Goal: Task Accomplishment & Management: Use online tool/utility

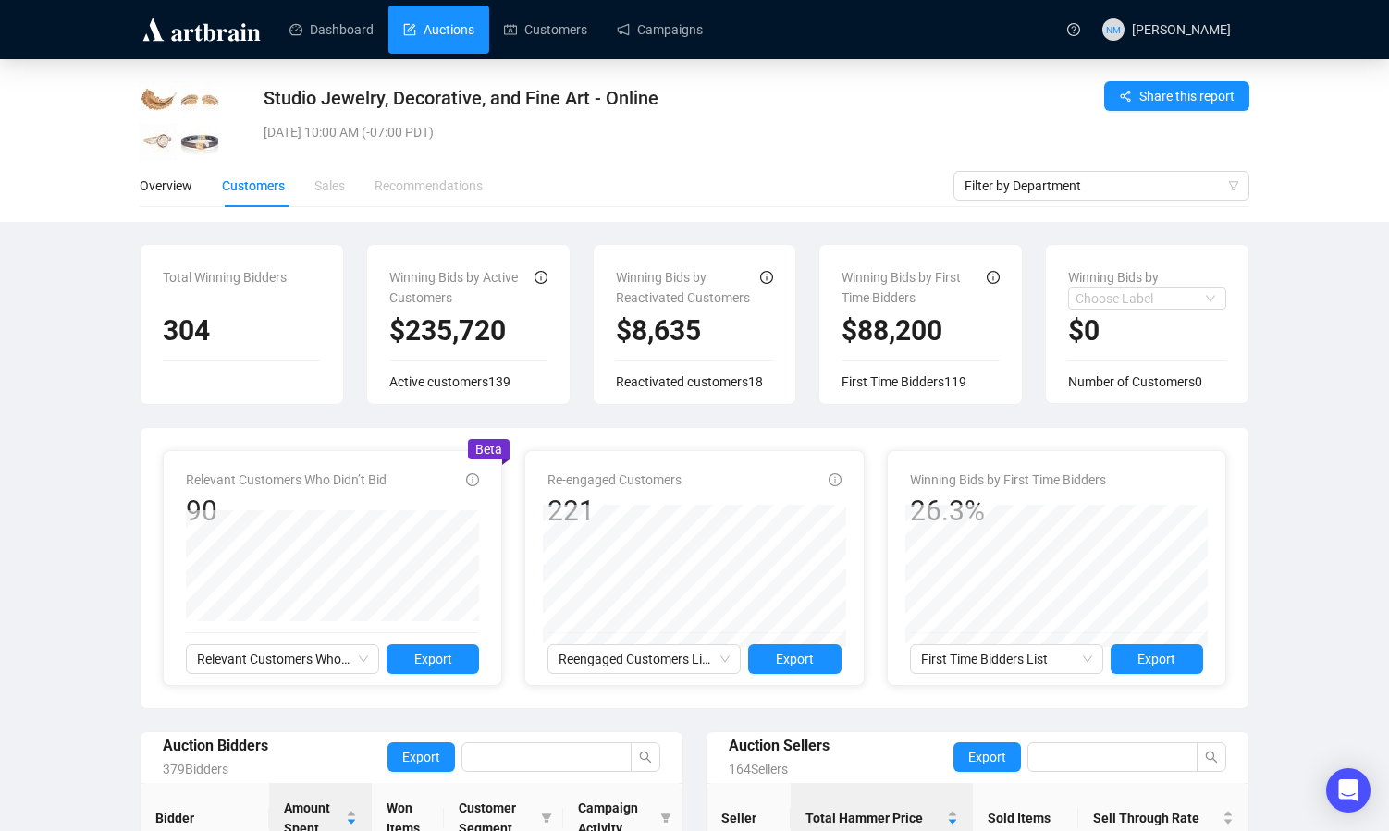
click at [436, 31] on link "Auctions" at bounding box center [438, 30] width 71 height 48
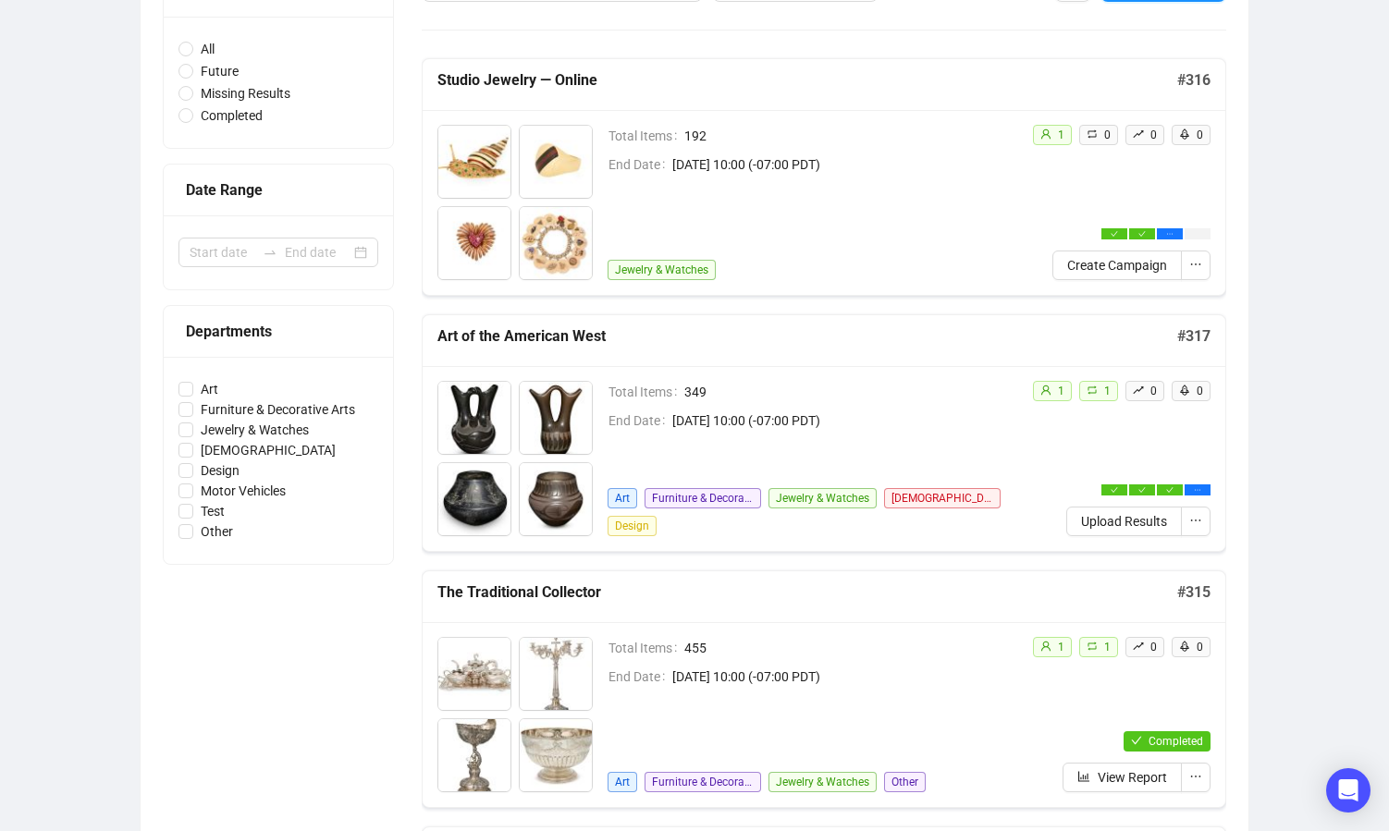
scroll to position [237, 0]
click at [1142, 516] on span "Upload Results" at bounding box center [1124, 520] width 86 height 20
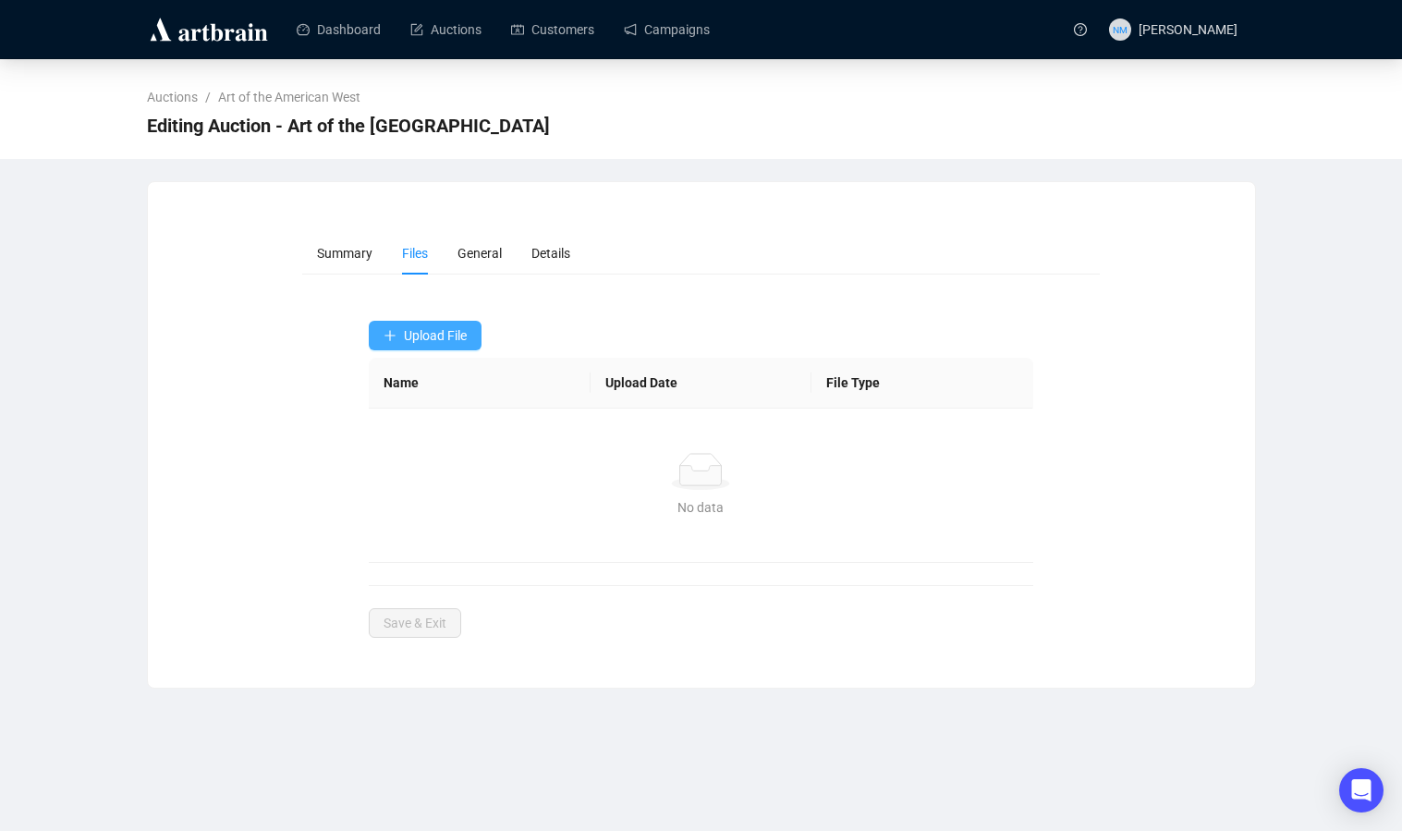
click at [465, 338] on span "Upload File" at bounding box center [435, 335] width 63 height 15
click at [428, 409] on span "Post-Sale" at bounding box center [427, 409] width 87 height 20
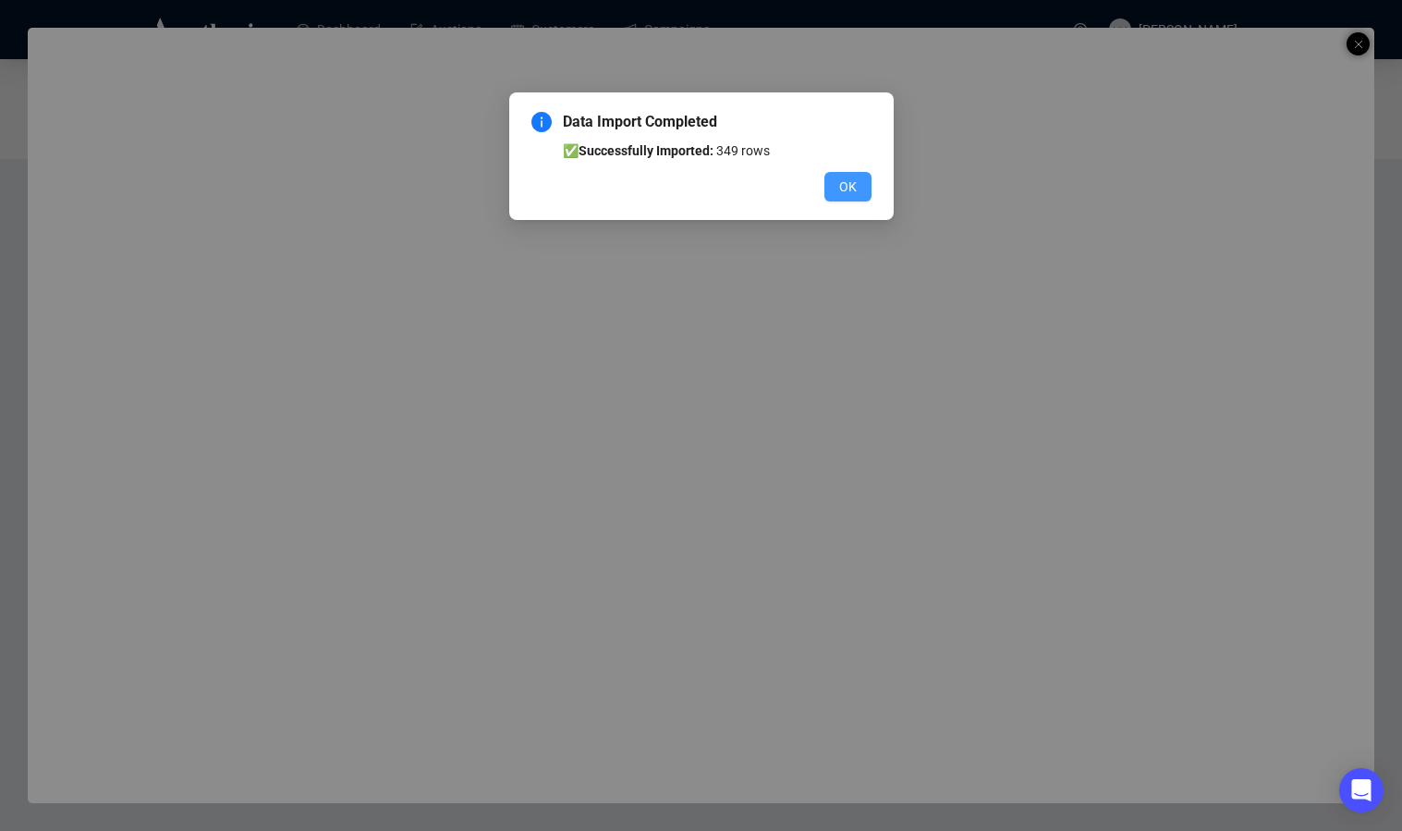
click at [839, 195] on span "OK" at bounding box center [848, 187] width 18 height 20
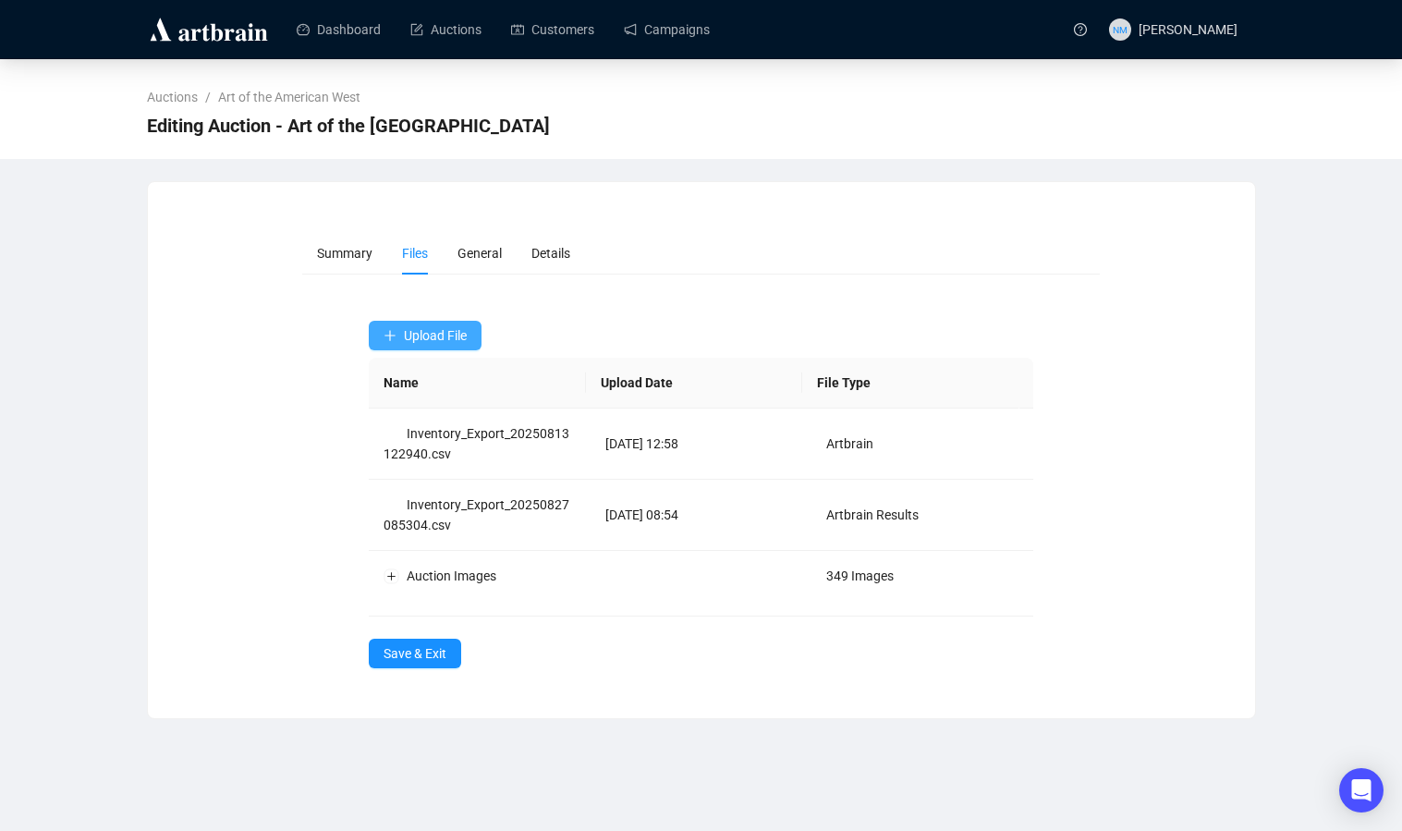
click at [447, 341] on span "Upload File" at bounding box center [435, 335] width 63 height 15
click at [424, 443] on span "Invaluable Bids" at bounding box center [427, 439] width 87 height 20
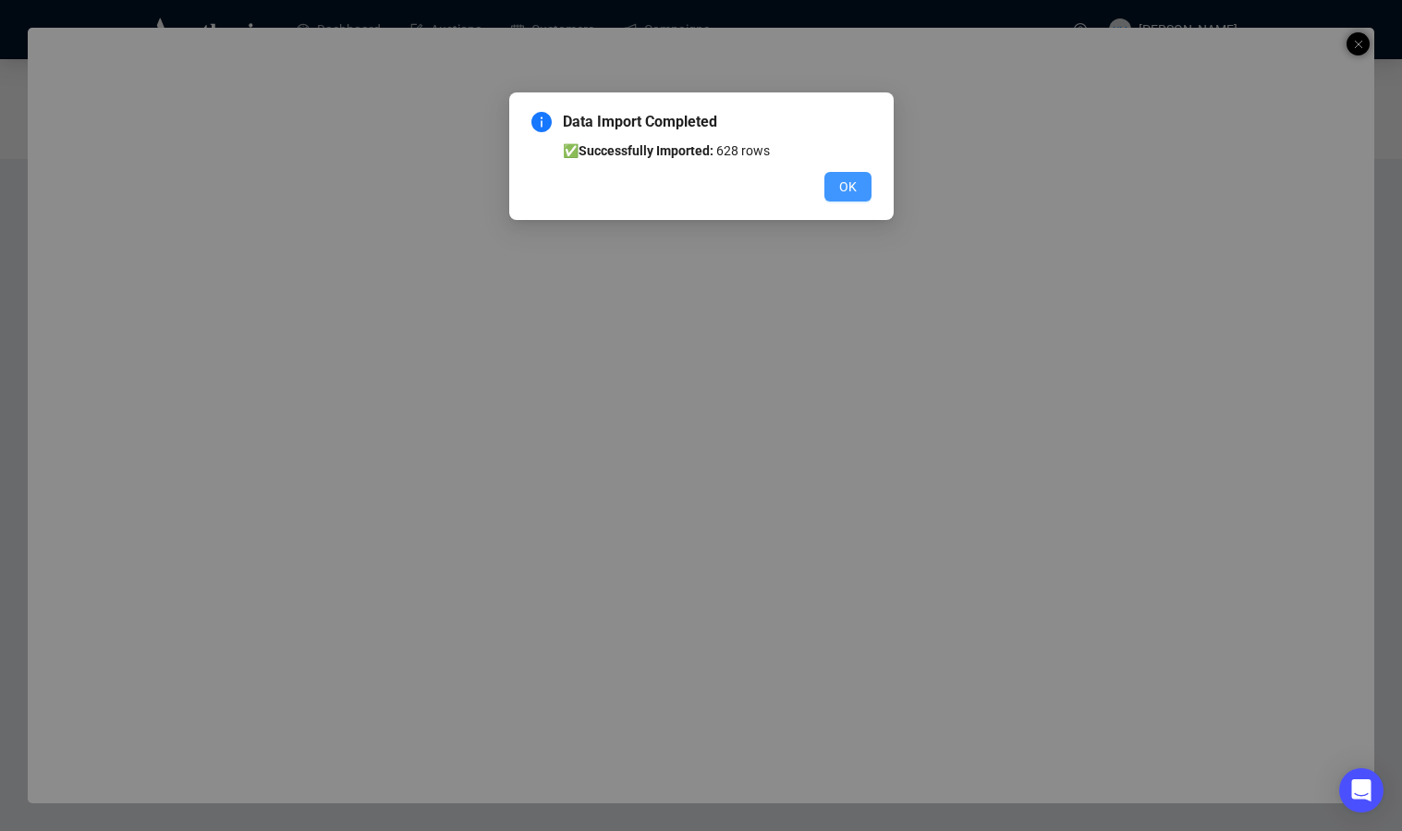
click at [846, 190] on span "OK" at bounding box center [848, 187] width 18 height 20
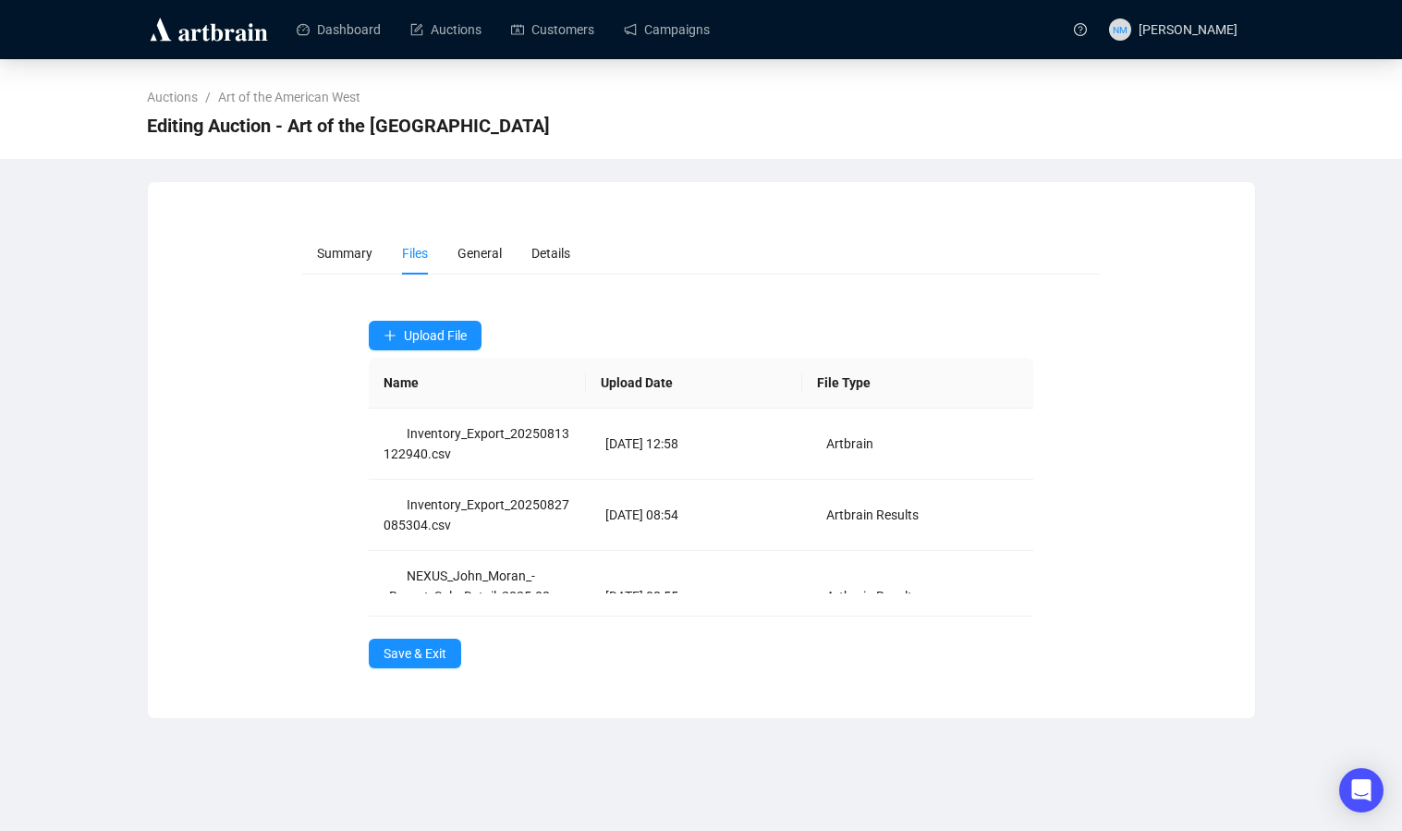
click at [457, 717] on div "Summary Files General Details Upload File Name Upload Date File Type Inventory_…" at bounding box center [701, 450] width 1109 height 538
click at [437, 706] on div "Summary Files General Details Upload File Name Upload Date File Type Inventory_…" at bounding box center [701, 450] width 1109 height 538
click at [415, 648] on span "Save & Exit" at bounding box center [415, 653] width 63 height 20
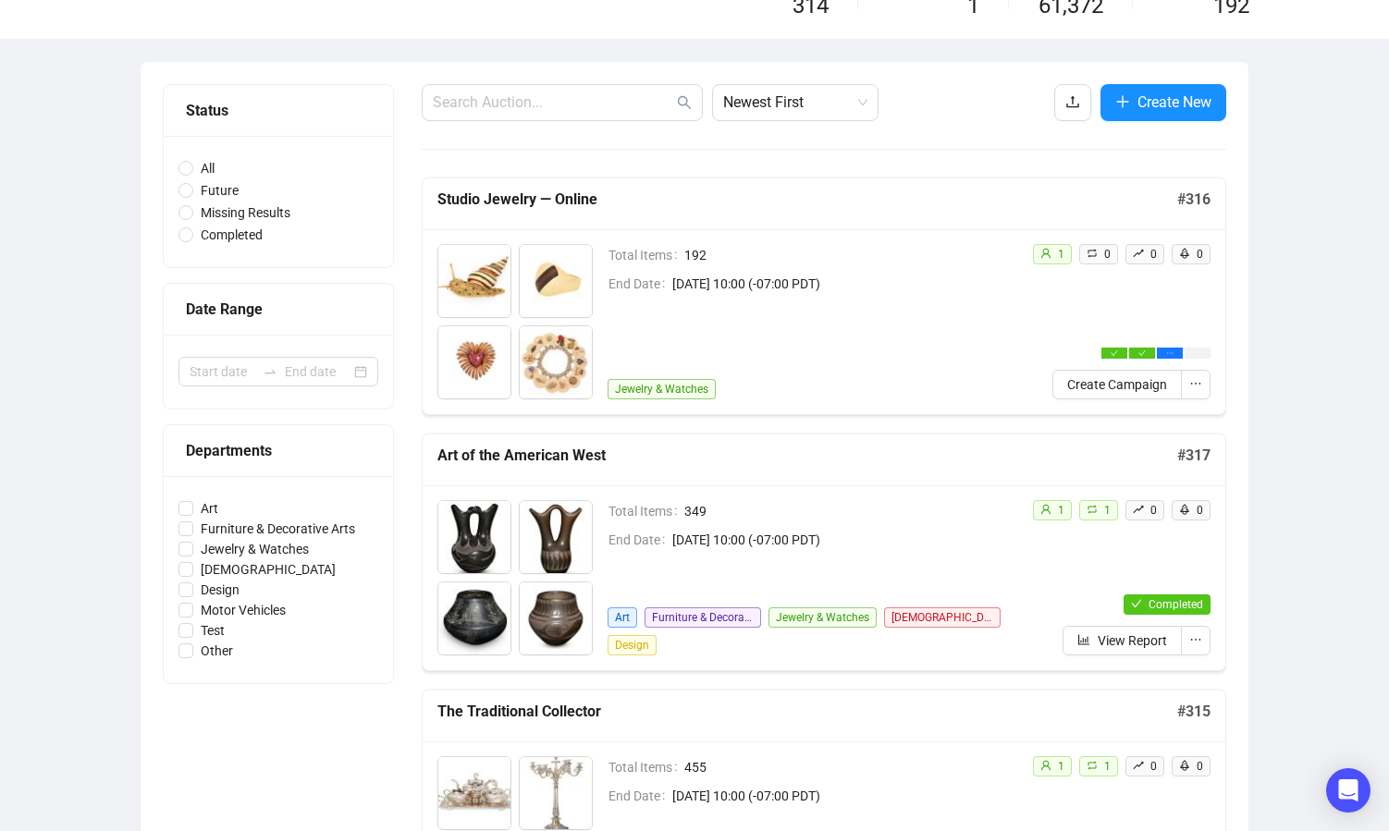
scroll to position [119, 0]
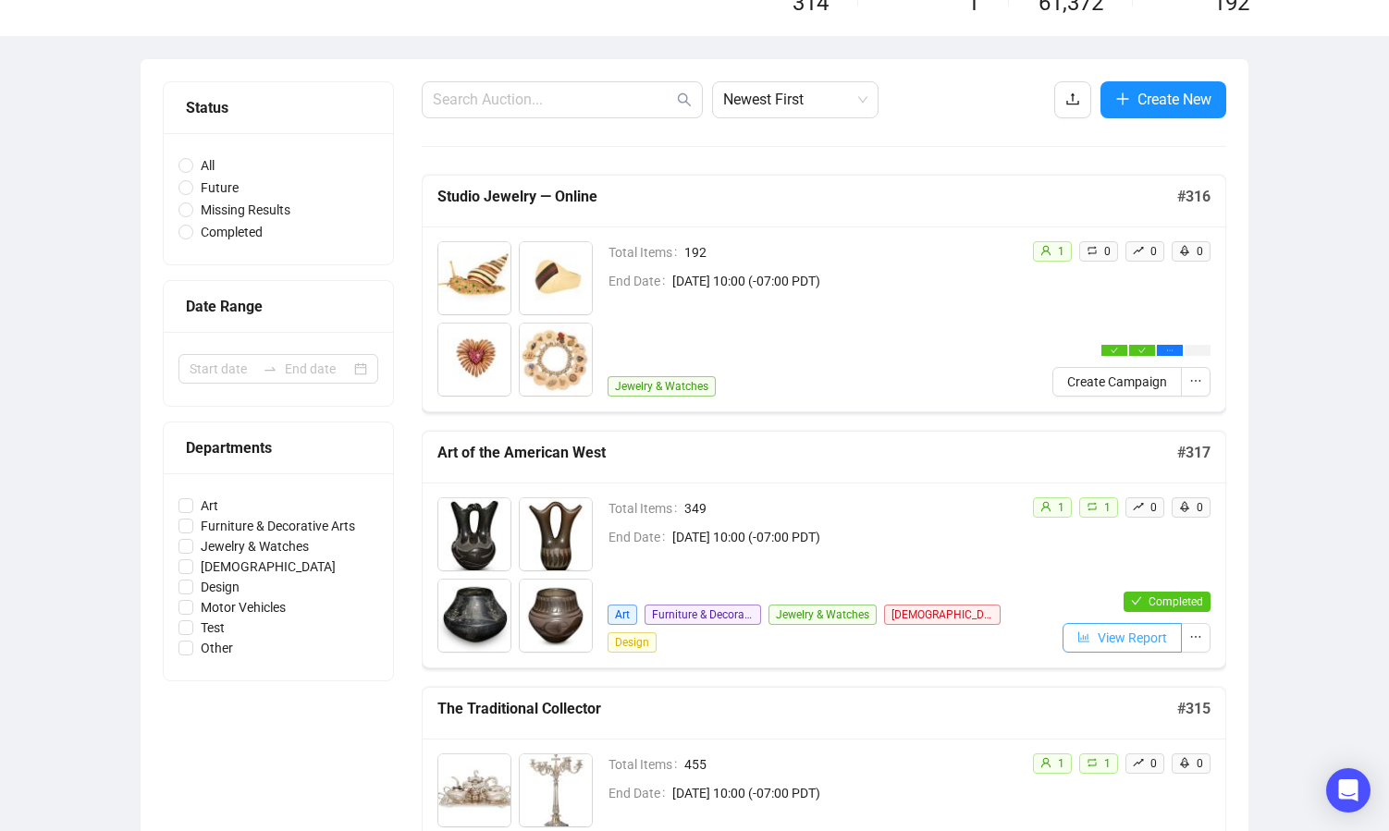
click at [1128, 633] on span "View Report" at bounding box center [1131, 638] width 69 height 20
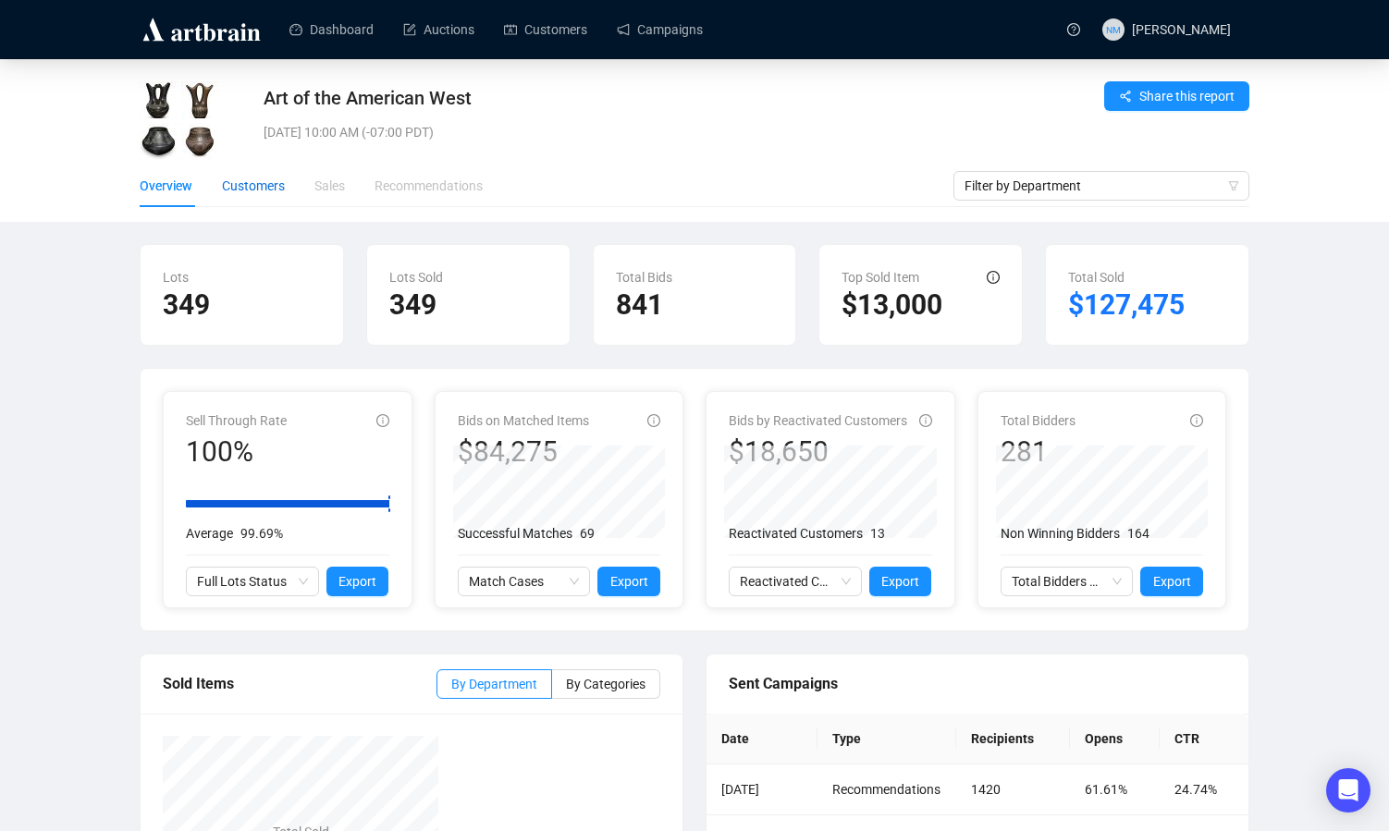
click at [241, 188] on div "Customers" at bounding box center [253, 186] width 63 height 20
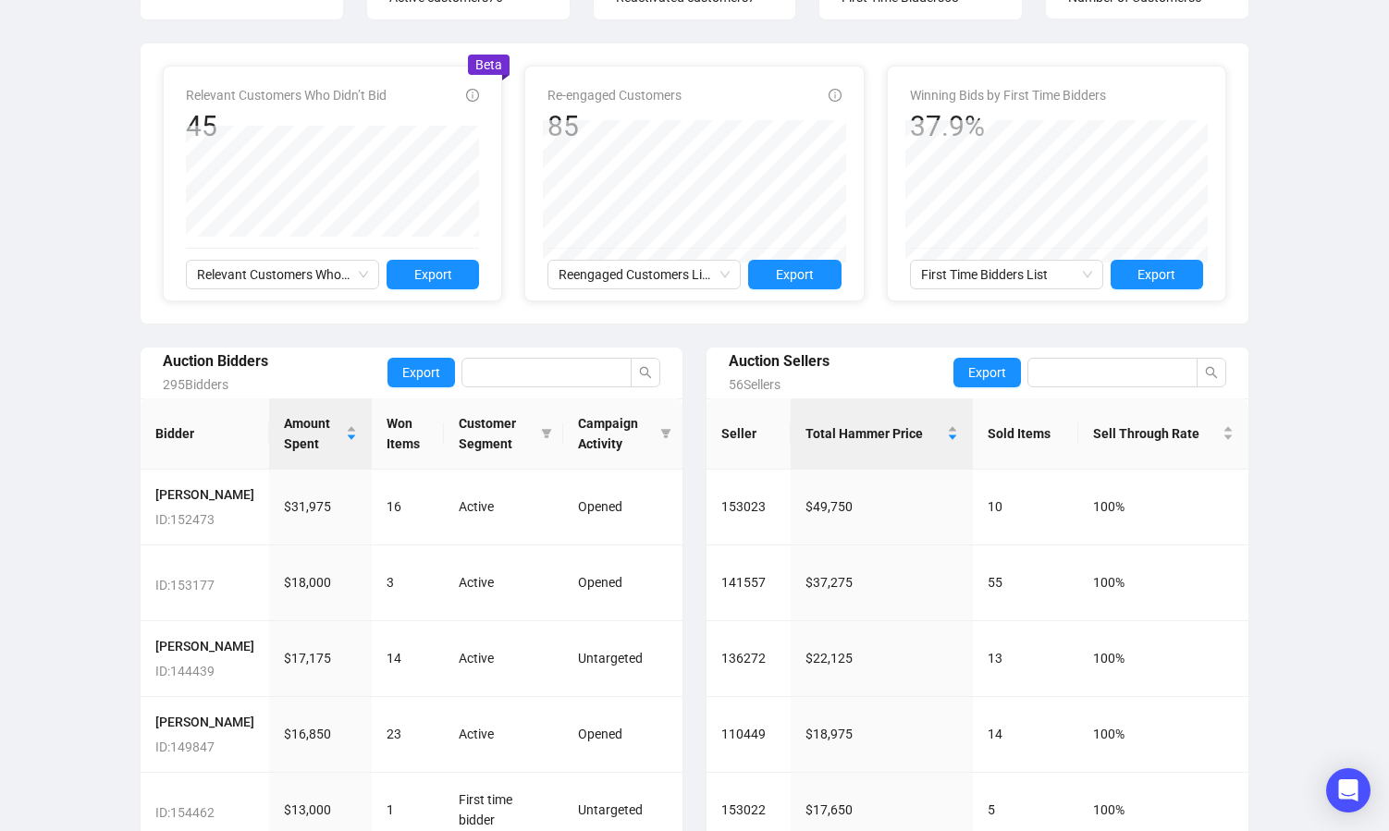
scroll to position [524, 0]
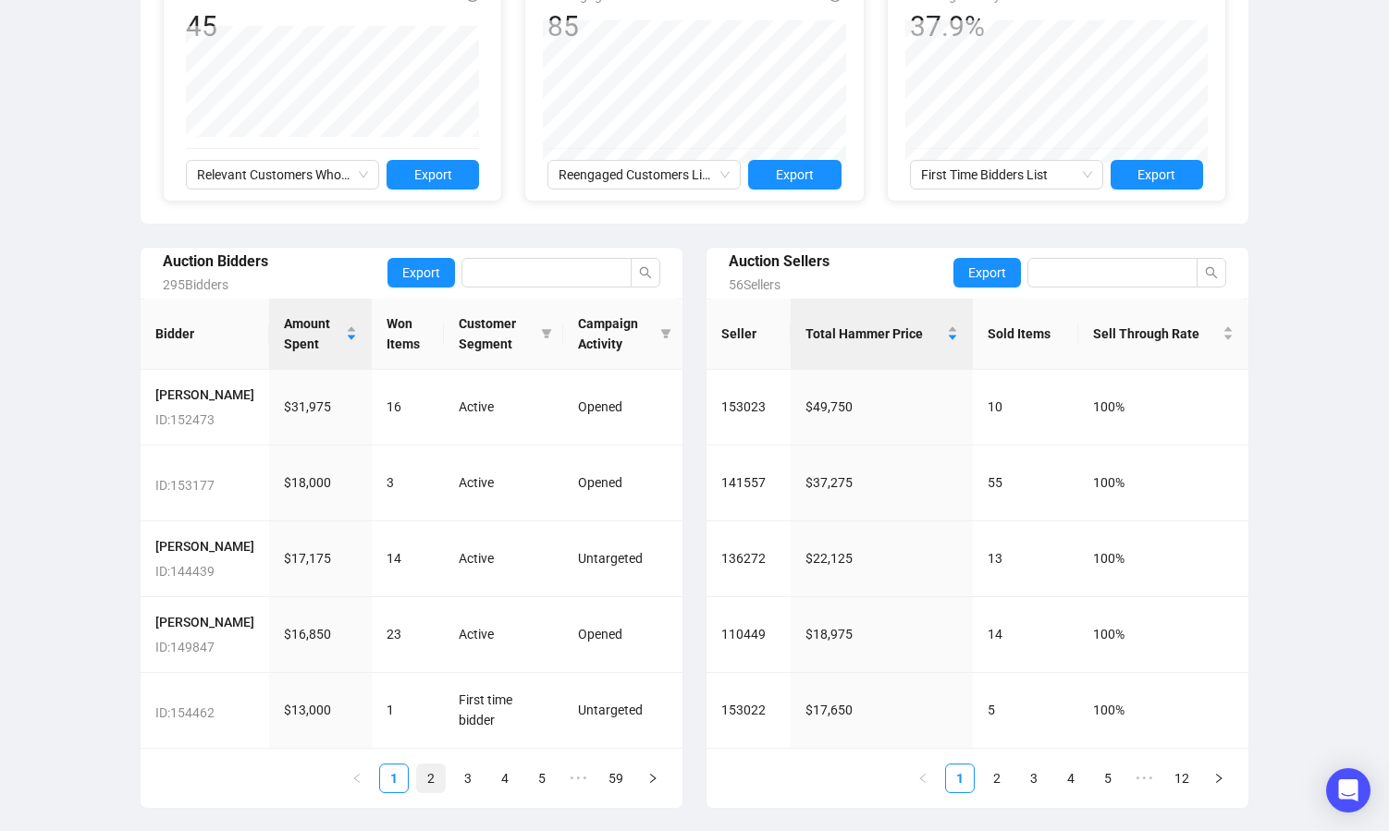
click at [430, 780] on link "2" at bounding box center [431, 779] width 28 height 28
click at [396, 792] on link "1" at bounding box center [394, 779] width 28 height 28
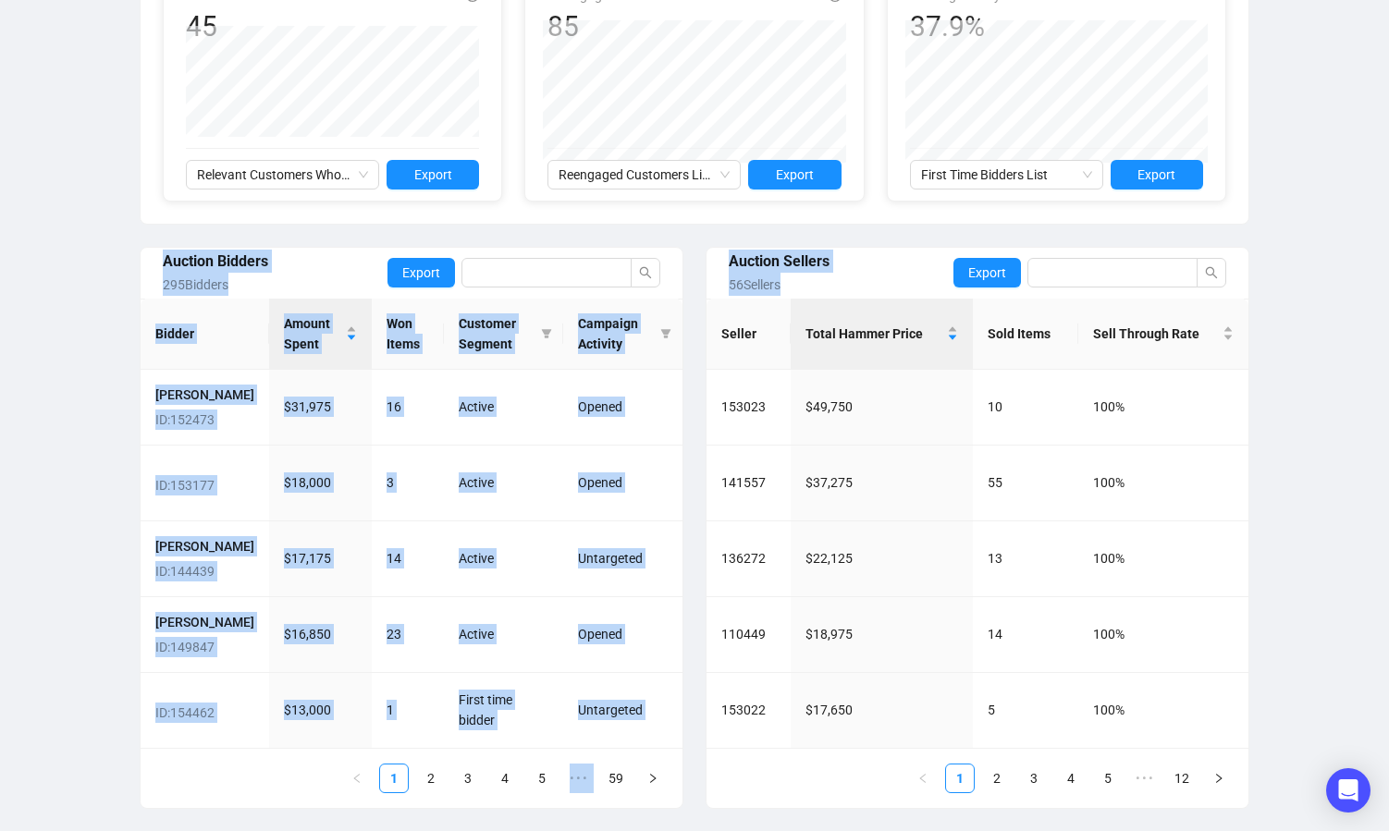
drag, startPoint x: 1388, startPoint y: 393, endPoint x: 1385, endPoint y: 142, distance: 250.6
click at [1385, 142] on div "Art of the American West Tue, Aug 26, 2025 10:00 AM (-07:00 PDT) Share this rep…" at bounding box center [694, 203] width 1389 height 1256
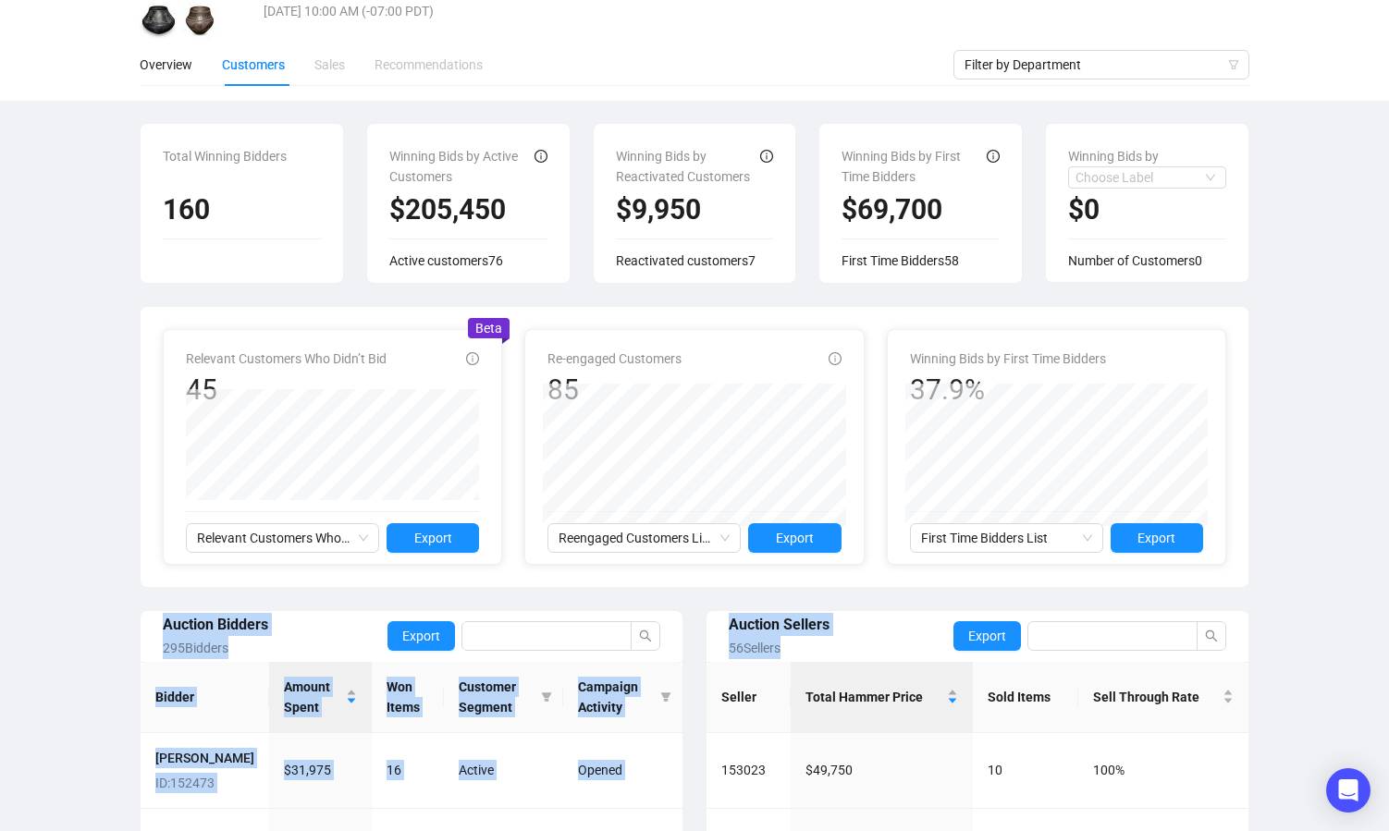
scroll to position [0, 0]
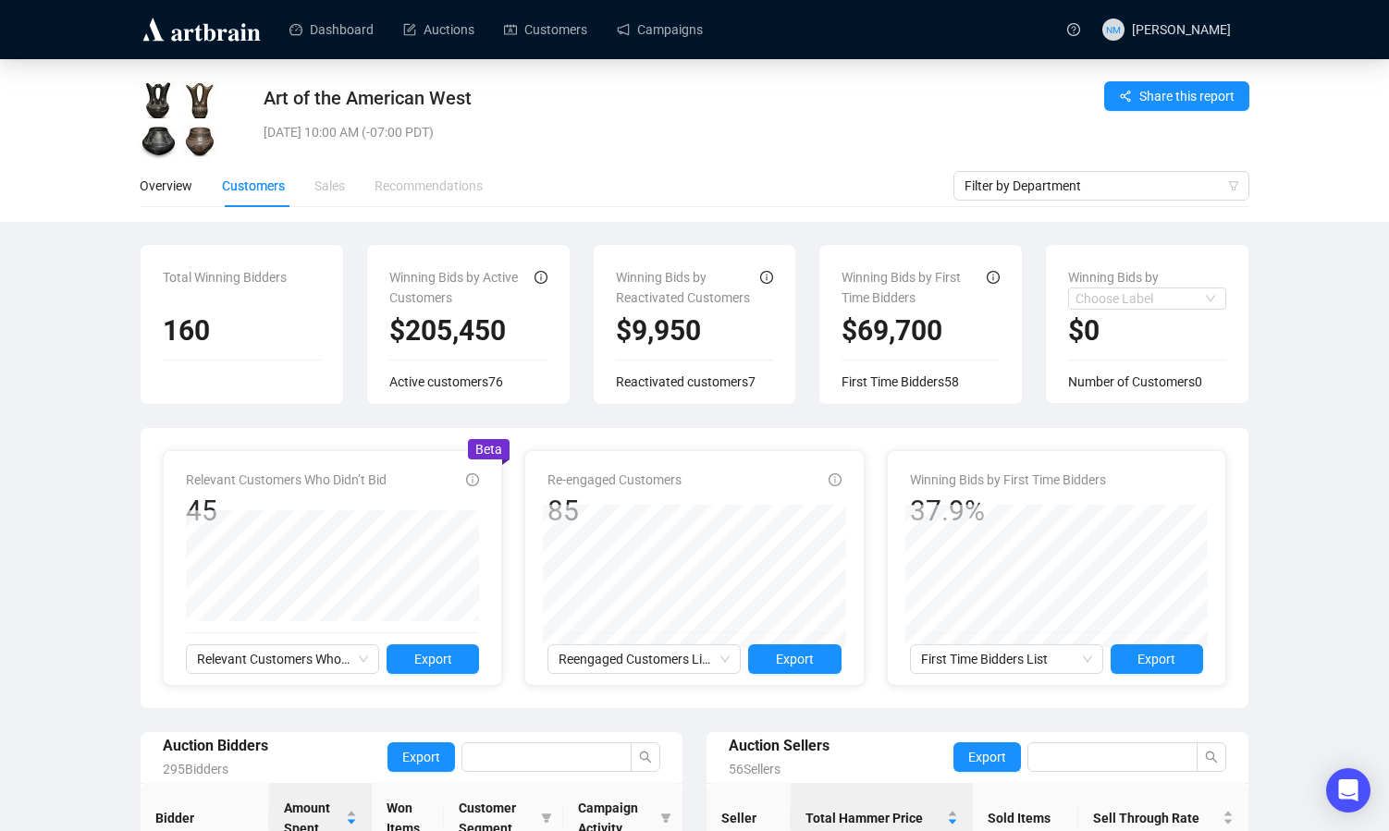
click at [1327, 359] on div "Art of the American West [DATE] 10:00 AM (-07:00 PDT) Share this report Overvie…" at bounding box center [694, 687] width 1389 height 1256
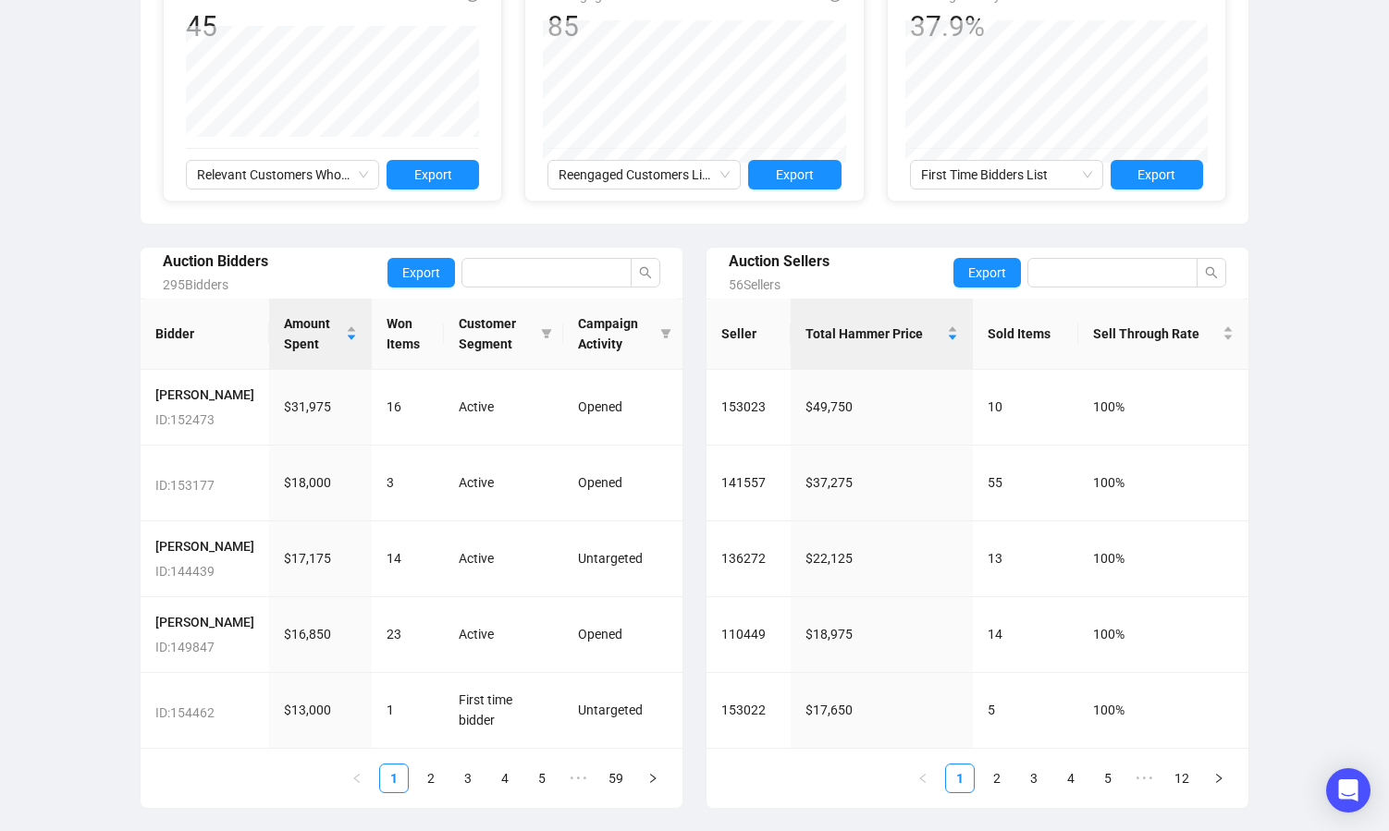
scroll to position [524, 0]
click at [431, 778] on link "2" at bounding box center [431, 779] width 28 height 28
click at [465, 792] on link "3" at bounding box center [468, 779] width 28 height 28
click at [398, 782] on link "1" at bounding box center [394, 779] width 28 height 28
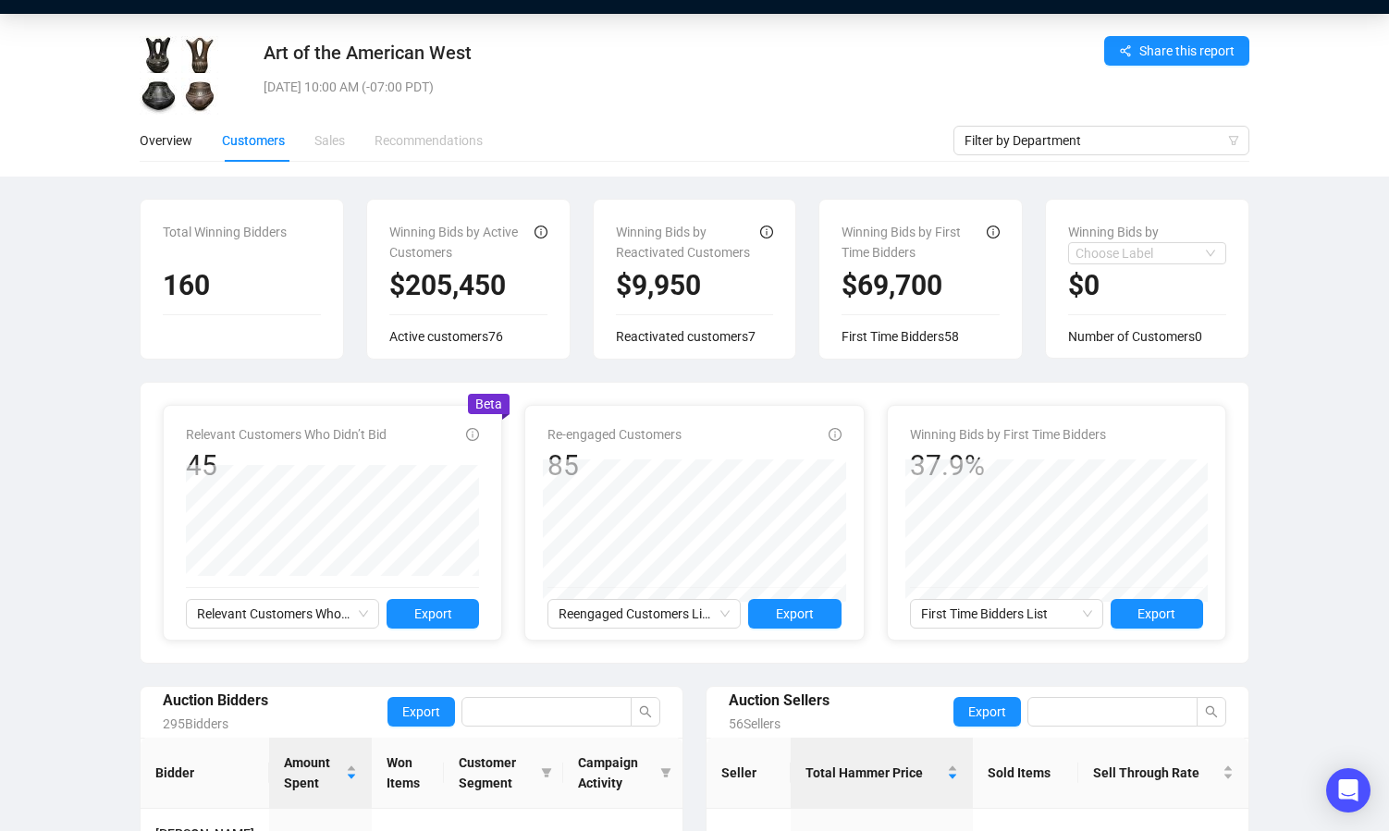
scroll to position [42, 0]
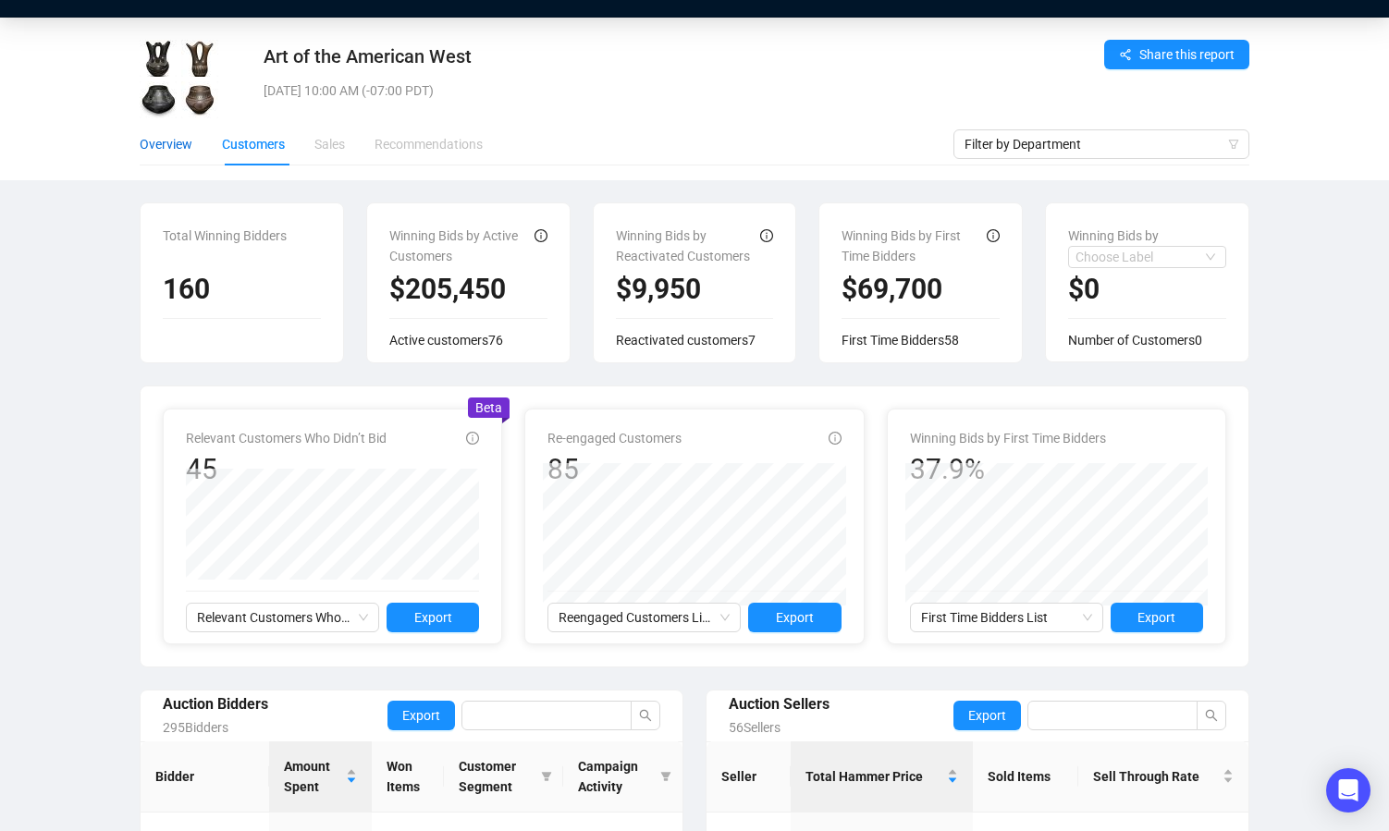
click at [160, 144] on div "Overview" at bounding box center [166, 144] width 53 height 20
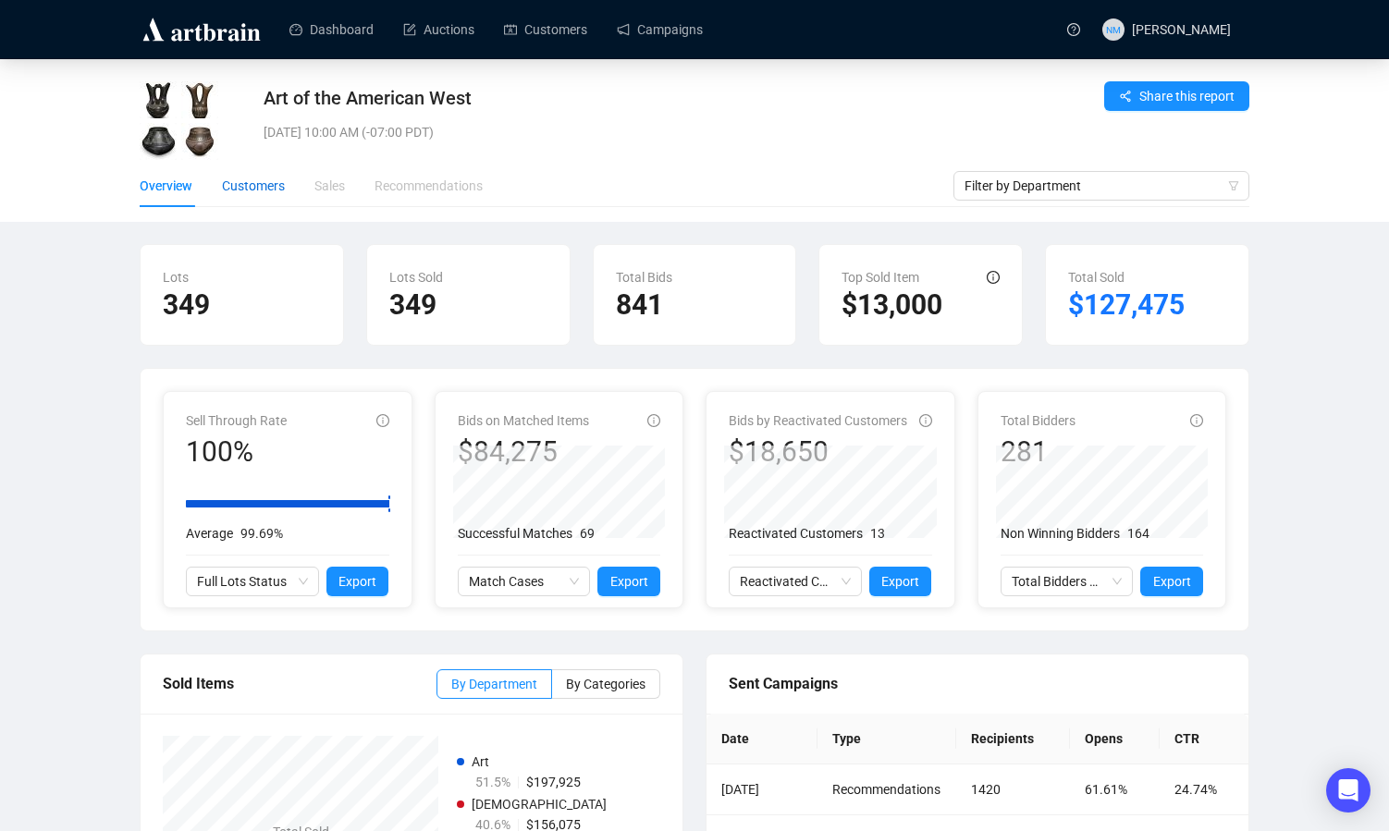
click at [261, 186] on div "Customers" at bounding box center [253, 186] width 63 height 20
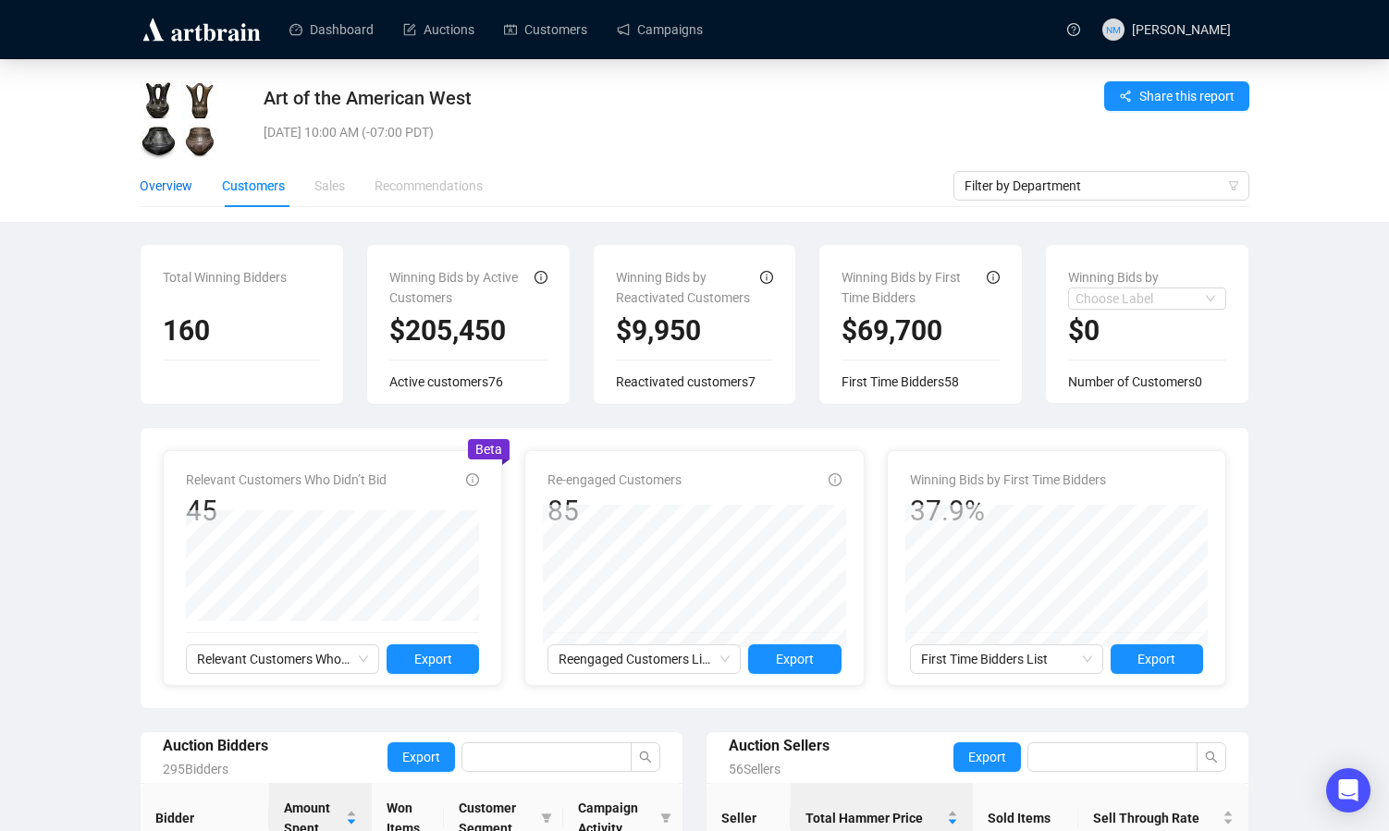
click at [160, 190] on div "Overview" at bounding box center [166, 186] width 53 height 20
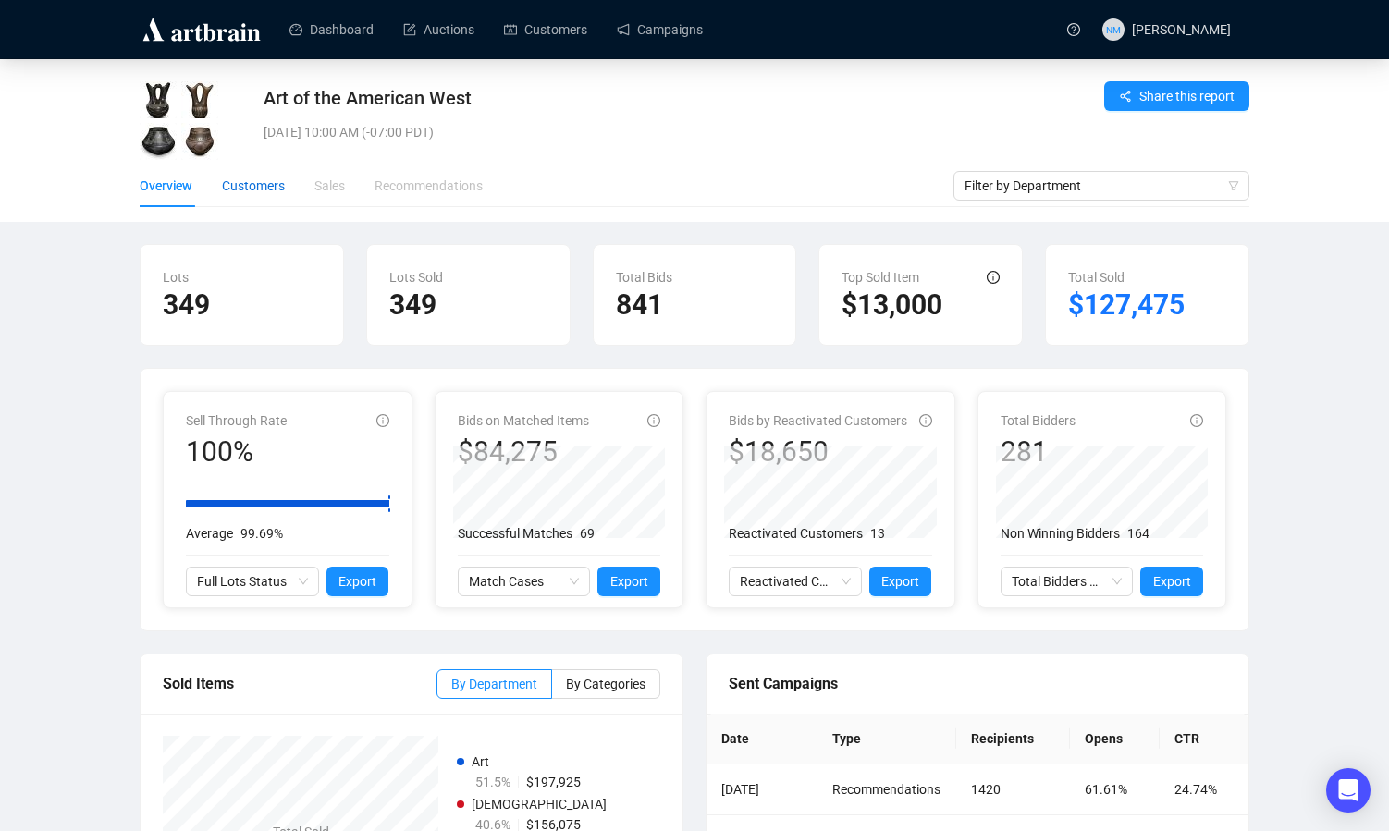
click at [264, 192] on div "Customers" at bounding box center [253, 186] width 63 height 20
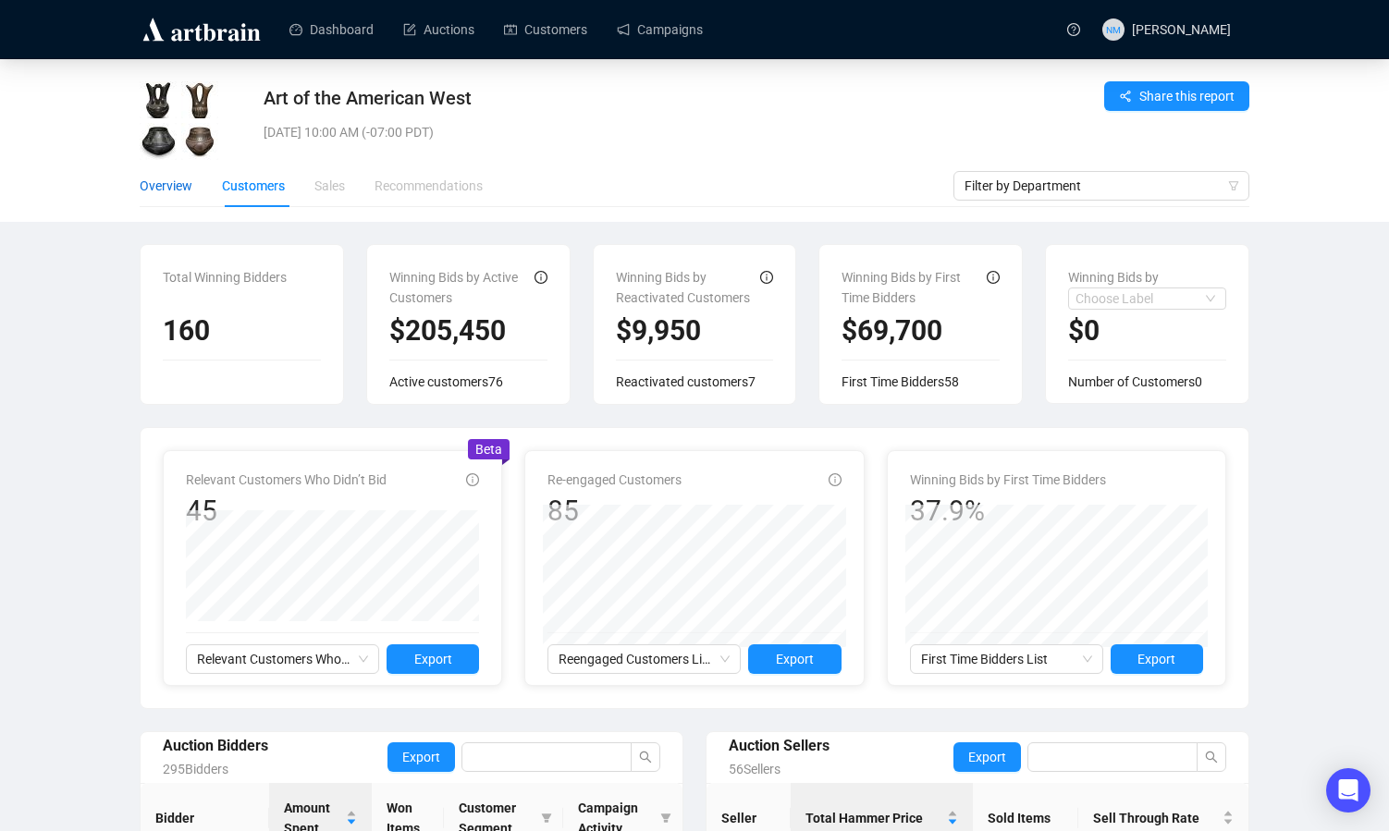
click at [166, 186] on div "Overview" at bounding box center [166, 186] width 53 height 20
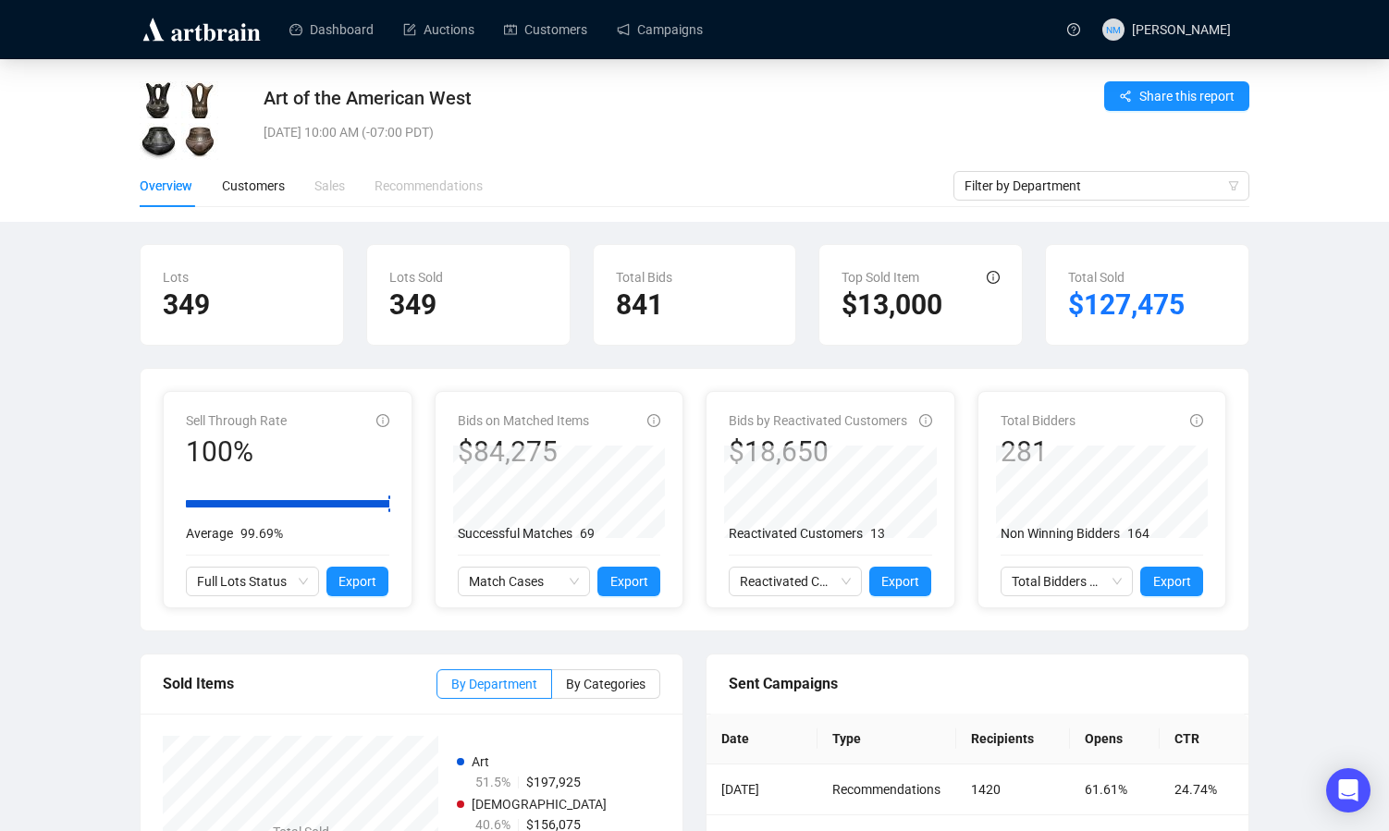
click at [665, 115] on div "Art of the American West Tue, Aug 26, 2025 10:00 AM (-07:00 PDT)" at bounding box center [603, 126] width 680 height 83
click at [678, 194] on div "Overview Customers Sales Recommendations" at bounding box center [547, 186] width 814 height 43
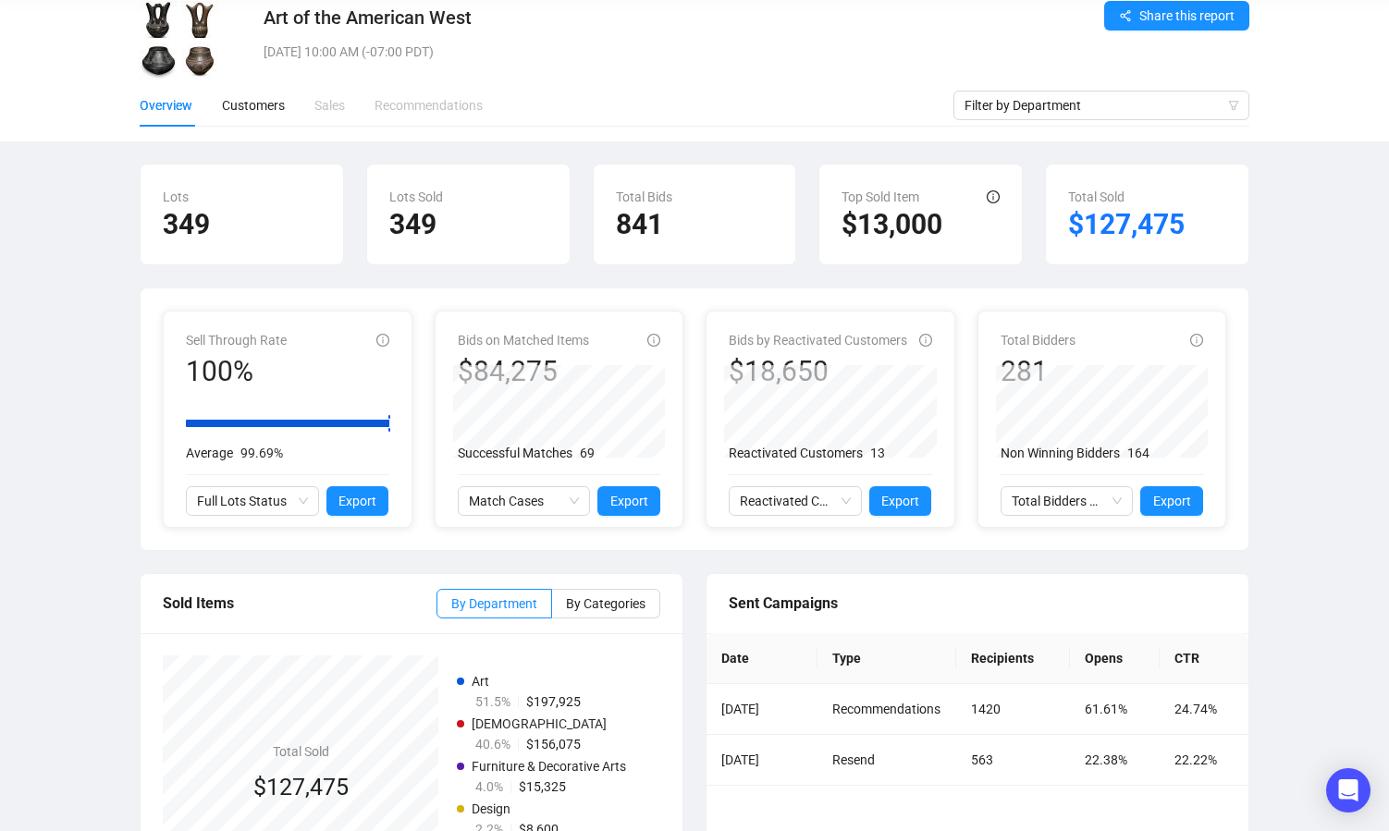
scroll to position [2, 0]
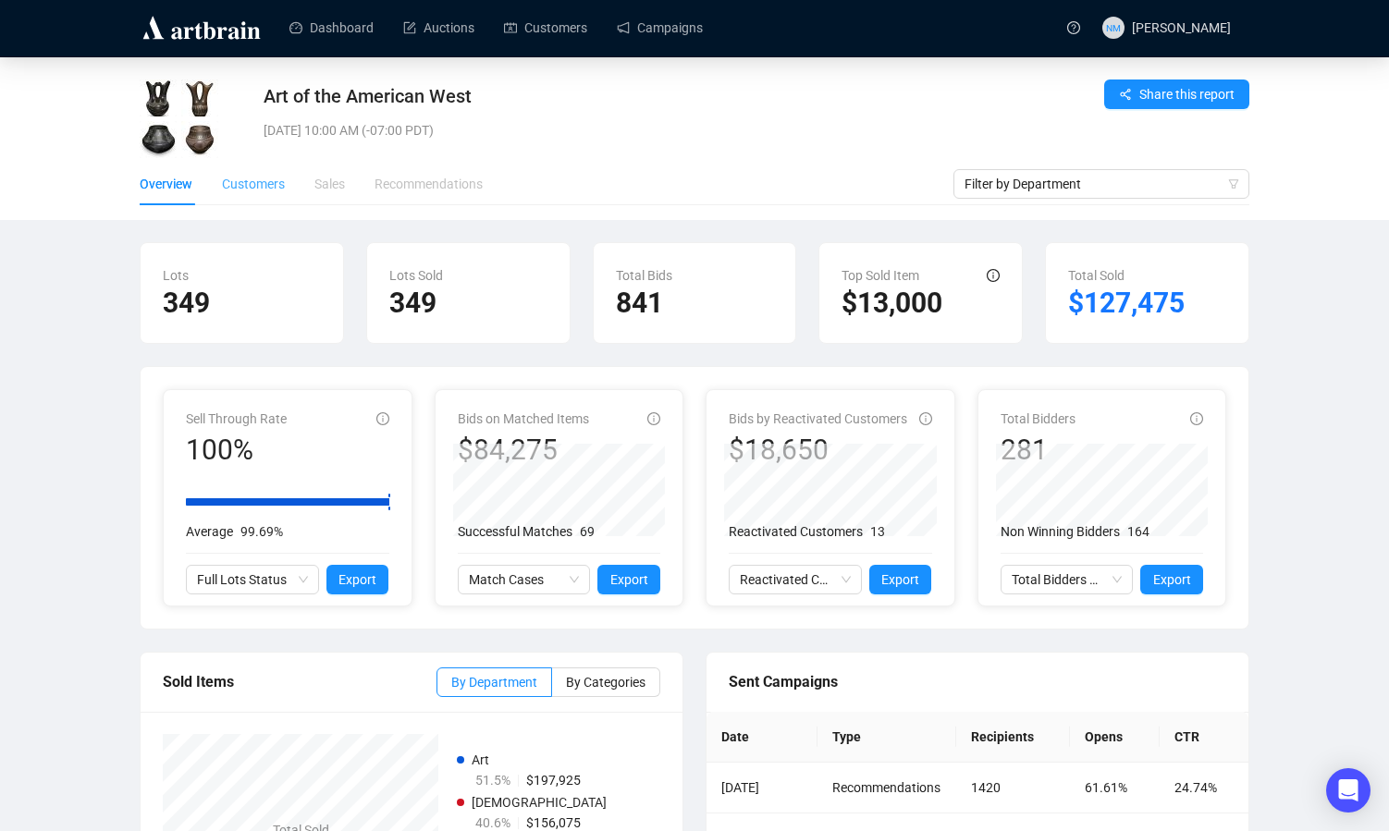
click at [268, 197] on div "Customers" at bounding box center [253, 184] width 63 height 43
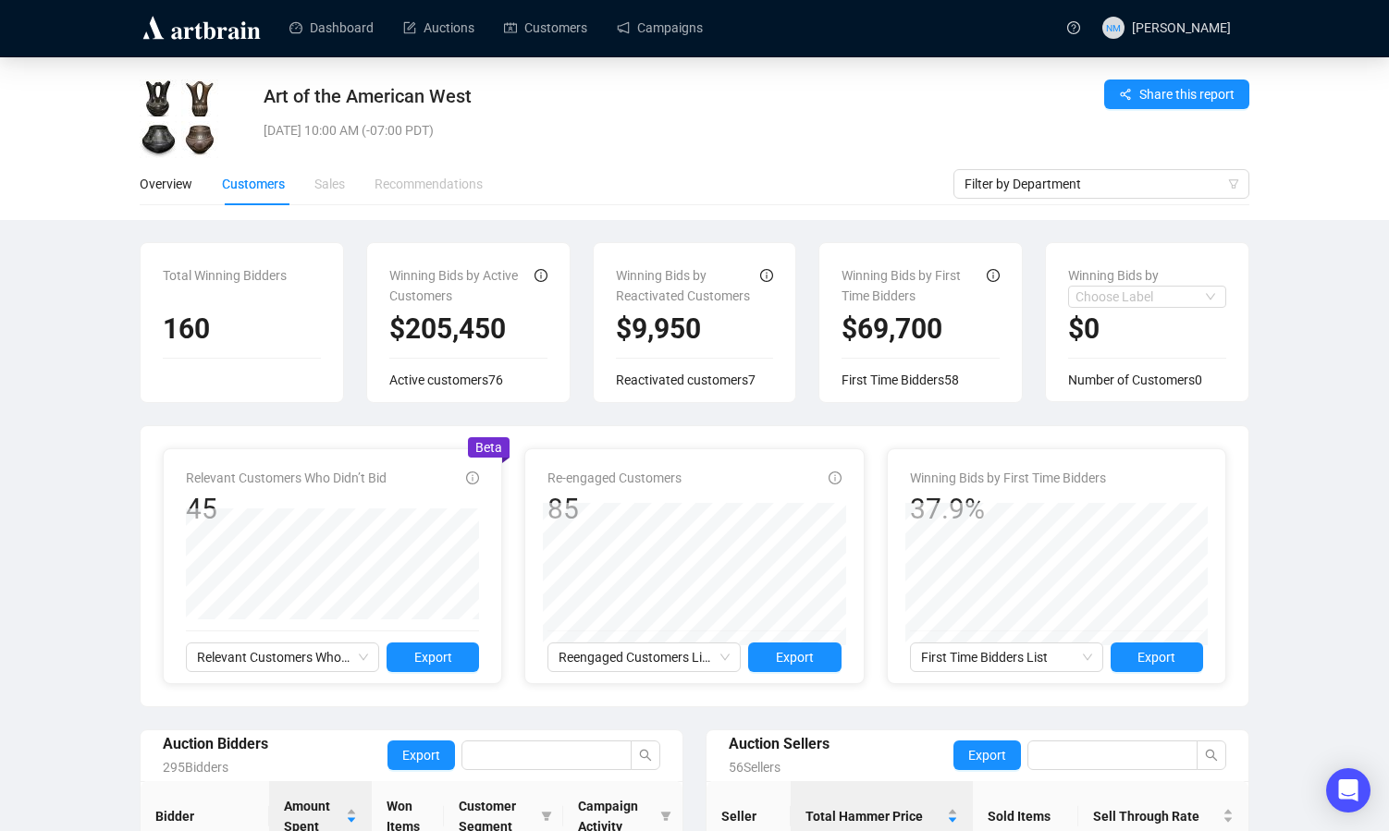
click at [1292, 570] on div "Art of the American West [DATE] 10:00 AM (-07:00 PDT) Share this report Overvie…" at bounding box center [694, 685] width 1389 height 1256
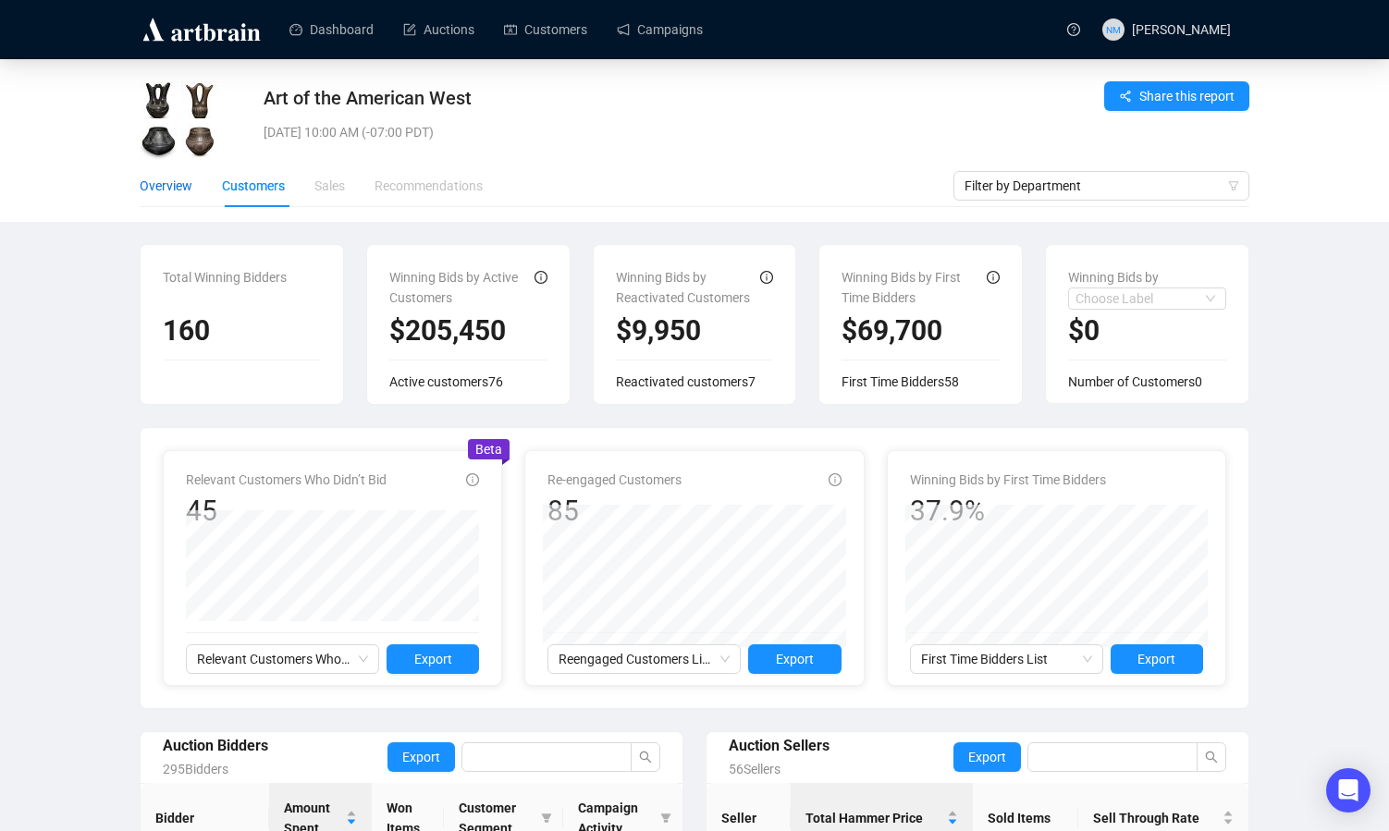
click at [174, 185] on div "Overview" at bounding box center [166, 186] width 53 height 20
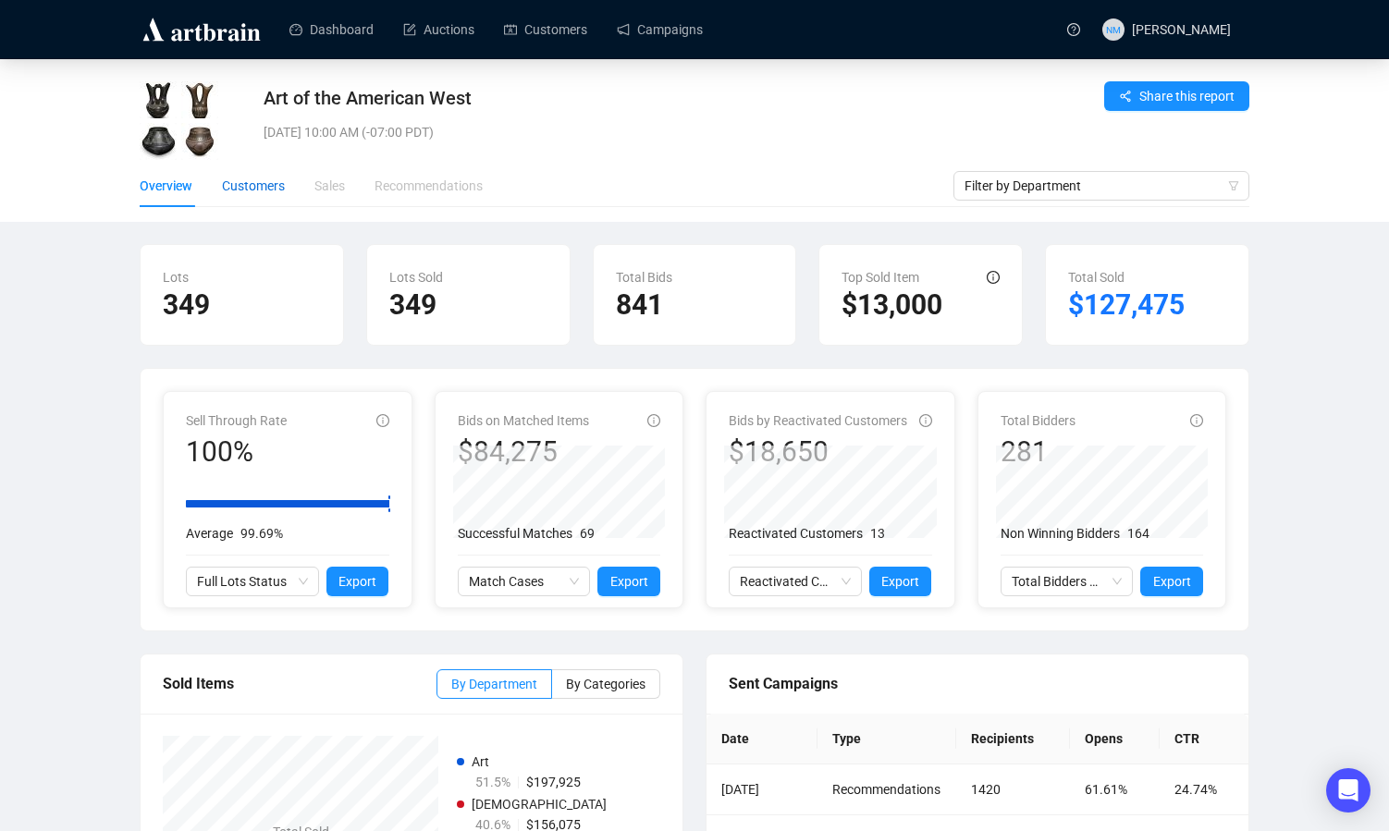
click at [271, 192] on div "Customers" at bounding box center [253, 186] width 63 height 20
